Goal: Information Seeking & Learning: Learn about a topic

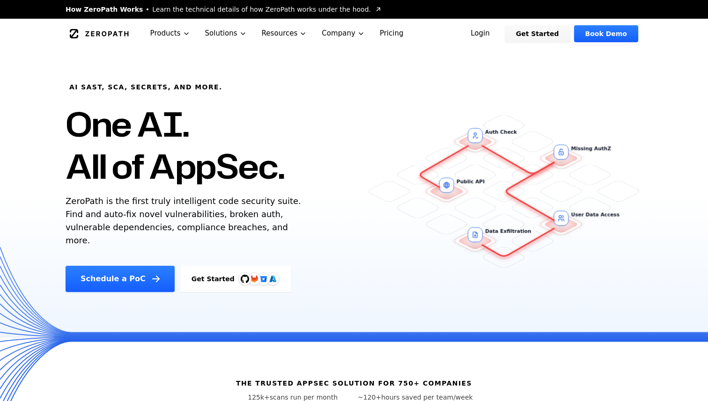
click at [205, 266] on link "Get Started" at bounding box center [235, 279] width 111 height 26
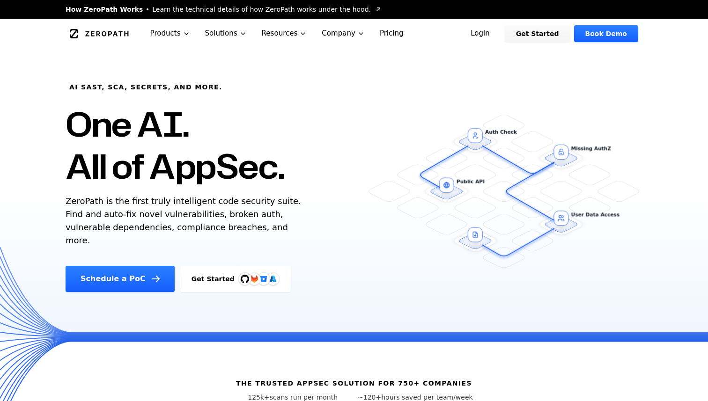
click at [187, 9] on span "Learn the technical details of how ZeroPath works under the hood." at bounding box center [261, 9] width 219 height 9
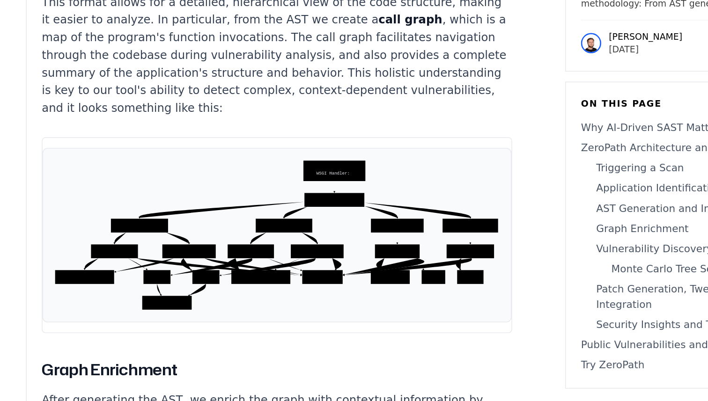
scroll to position [3209, 0]
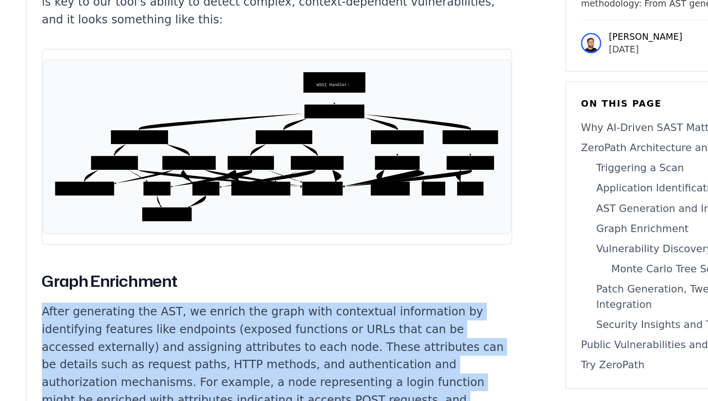
drag, startPoint x: 307, startPoint y: 334, endPoint x: 58, endPoint y: 200, distance: 283.6
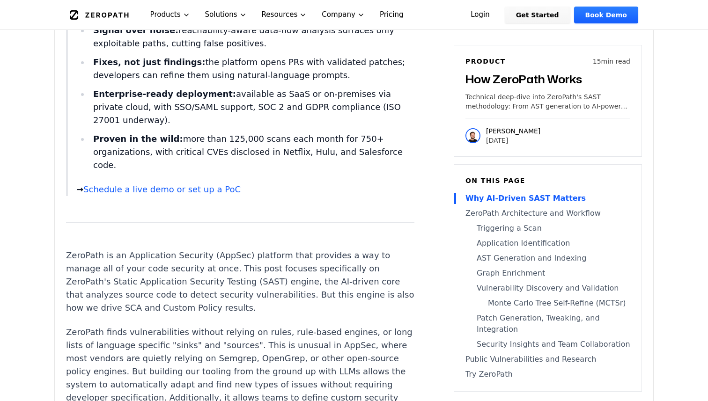
scroll to position [0, 0]
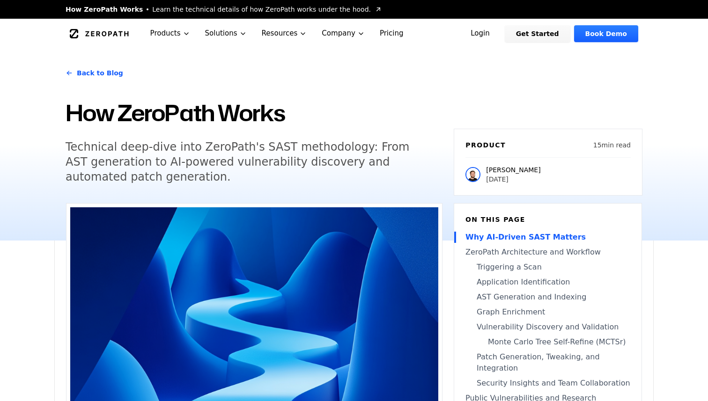
click at [385, 37] on link "Pricing" at bounding box center [391, 34] width 39 height 30
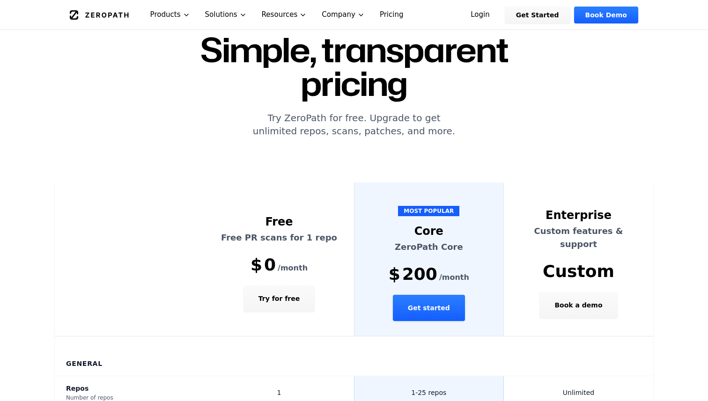
scroll to position [94, 0]
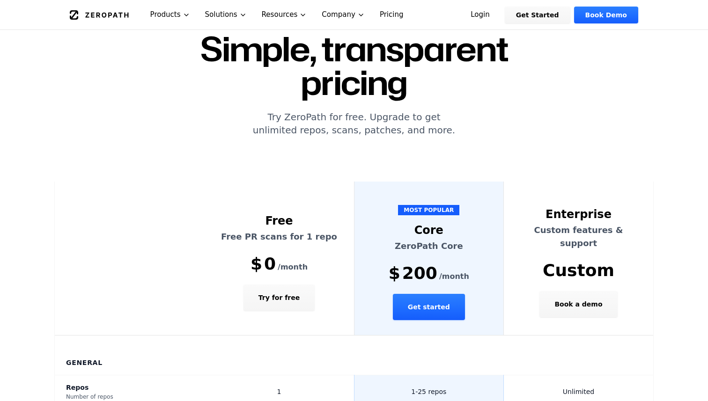
click at [281, 285] on button "Try for free" at bounding box center [279, 298] width 71 height 26
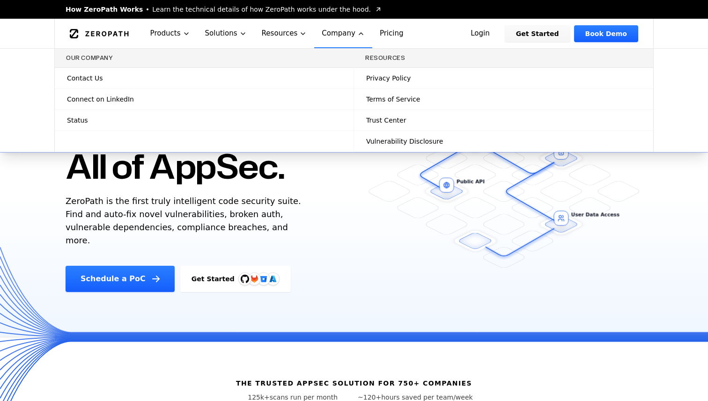
click at [89, 118] on link "Status" at bounding box center [204, 120] width 299 height 21
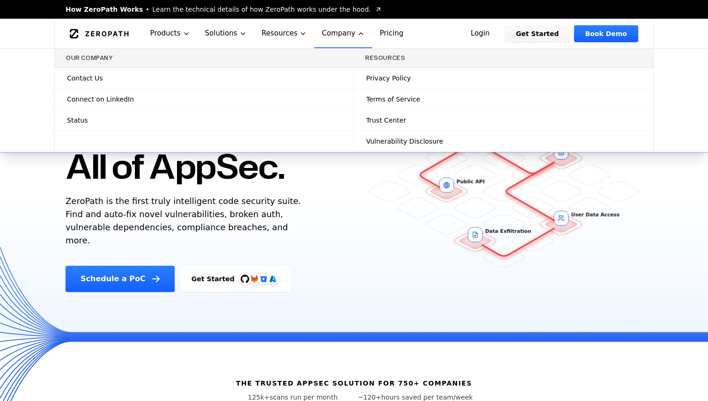
click at [346, 10] on link "How ZeroPath Works Learn the technical details of how ZeroPath works under the …" at bounding box center [224, 9] width 317 height 9
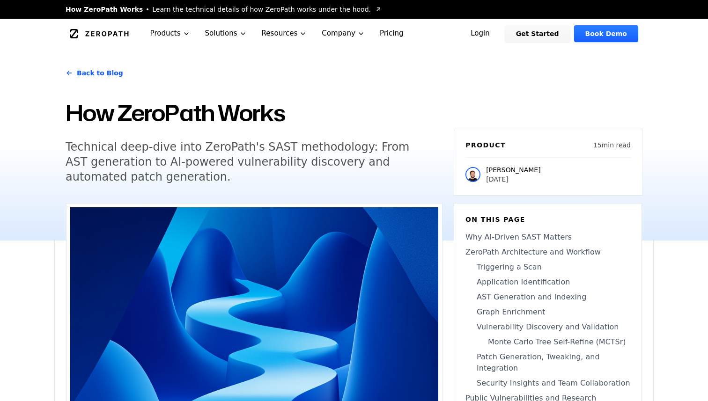
click at [491, 237] on link "Why AI-Driven SAST Matters" at bounding box center [548, 237] width 165 height 11
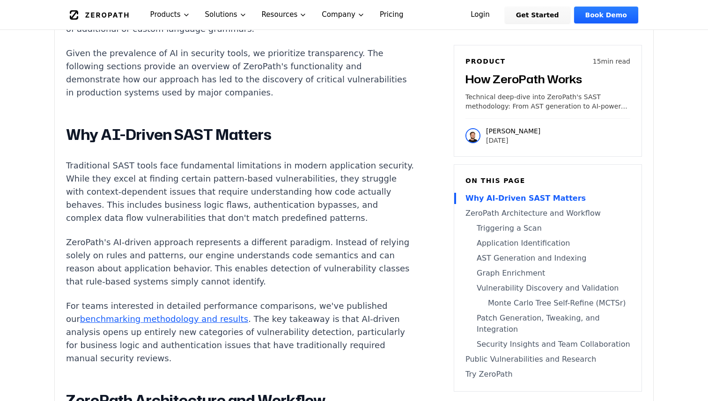
scroll to position [1116, 0]
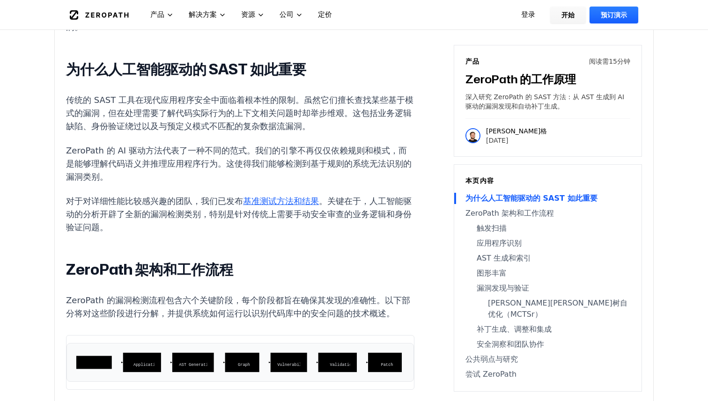
click at [354, 196] on font "。关键在于，人工智能驱动的分析开辟了全新的漏洞检测类别，特别是针对传统上需要手动安全审查的业务逻辑和身份验证问题。" at bounding box center [239, 214] width 346 height 36
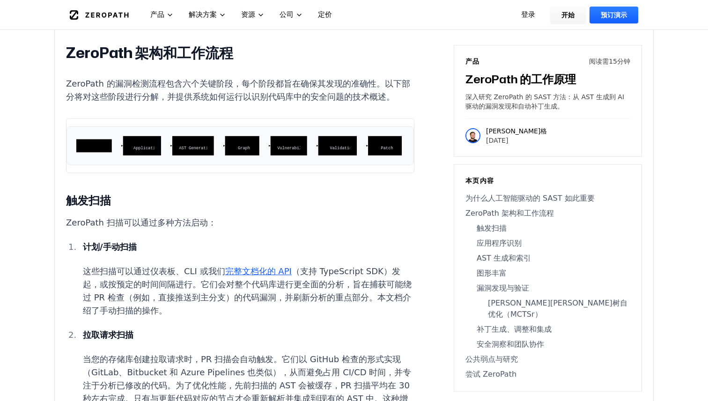
scroll to position [0, 0]
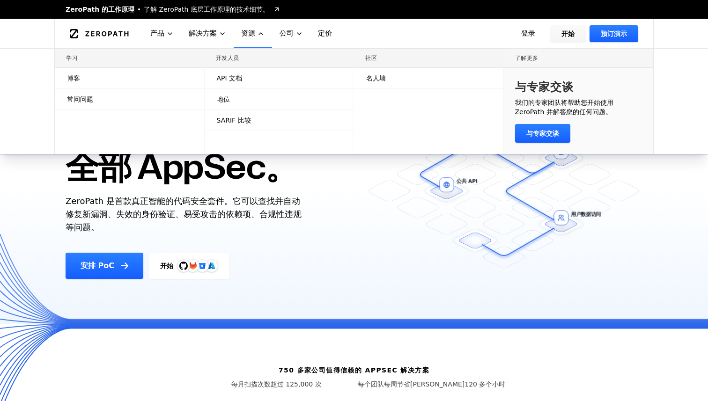
click at [232, 113] on link "SARIF 比较" at bounding box center [279, 120] width 149 height 21
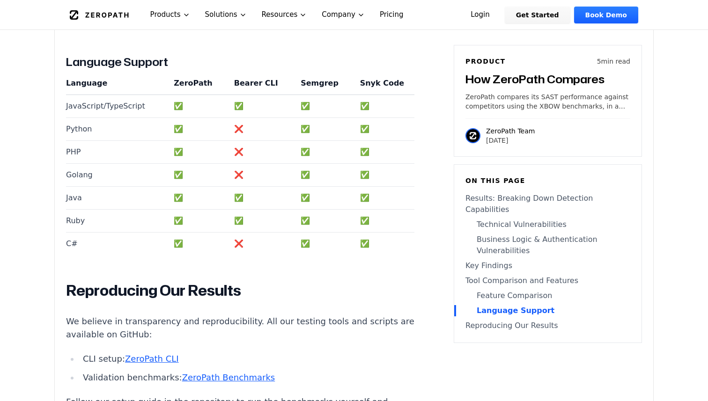
scroll to position [2038, 0]
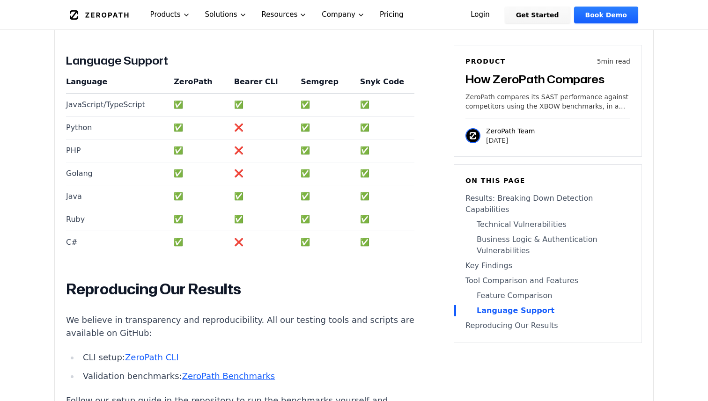
click at [199, 371] on link "ZeroPath Benchmarks" at bounding box center [228, 376] width 93 height 10
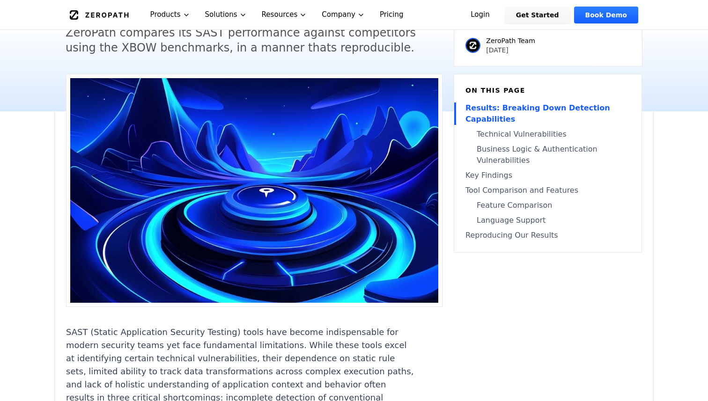
scroll to position [0, 0]
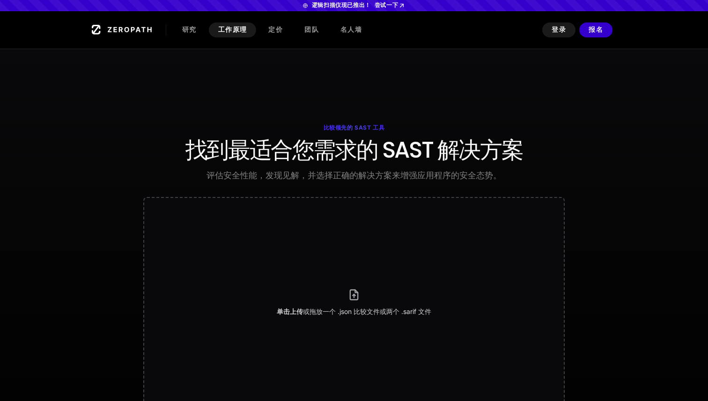
click at [238, 28] on font "工作原理" at bounding box center [232, 30] width 29 height 8
click at [275, 30] on font "定价" at bounding box center [275, 30] width 15 height 8
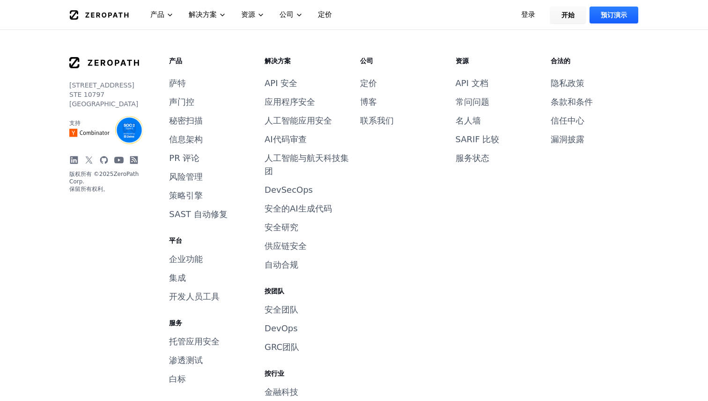
scroll to position [2090, 0]
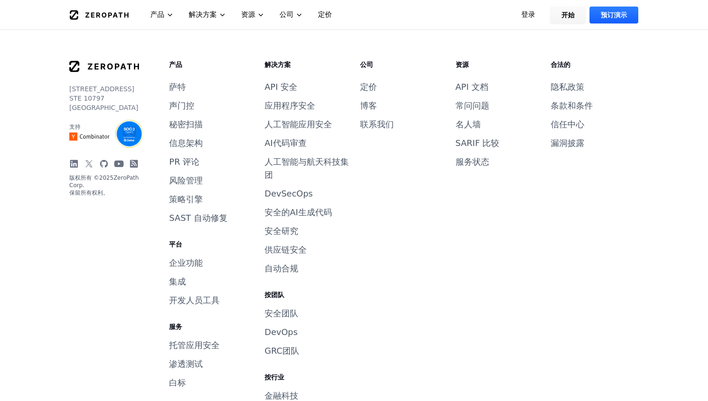
click at [87, 164] on icon at bounding box center [89, 164] width 7 height 7
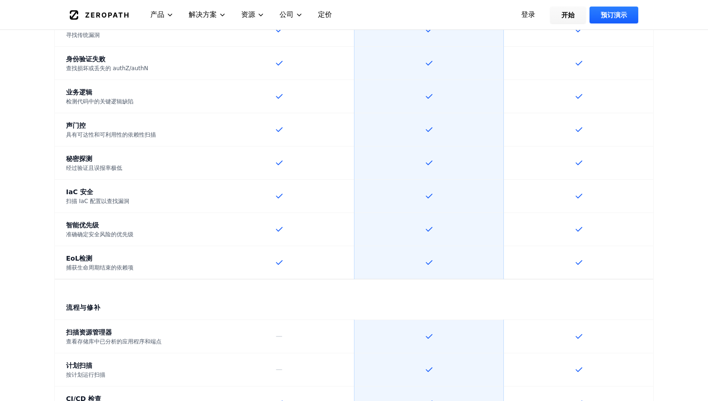
scroll to position [0, 0]
